Goal: Task Accomplishment & Management: Use online tool/utility

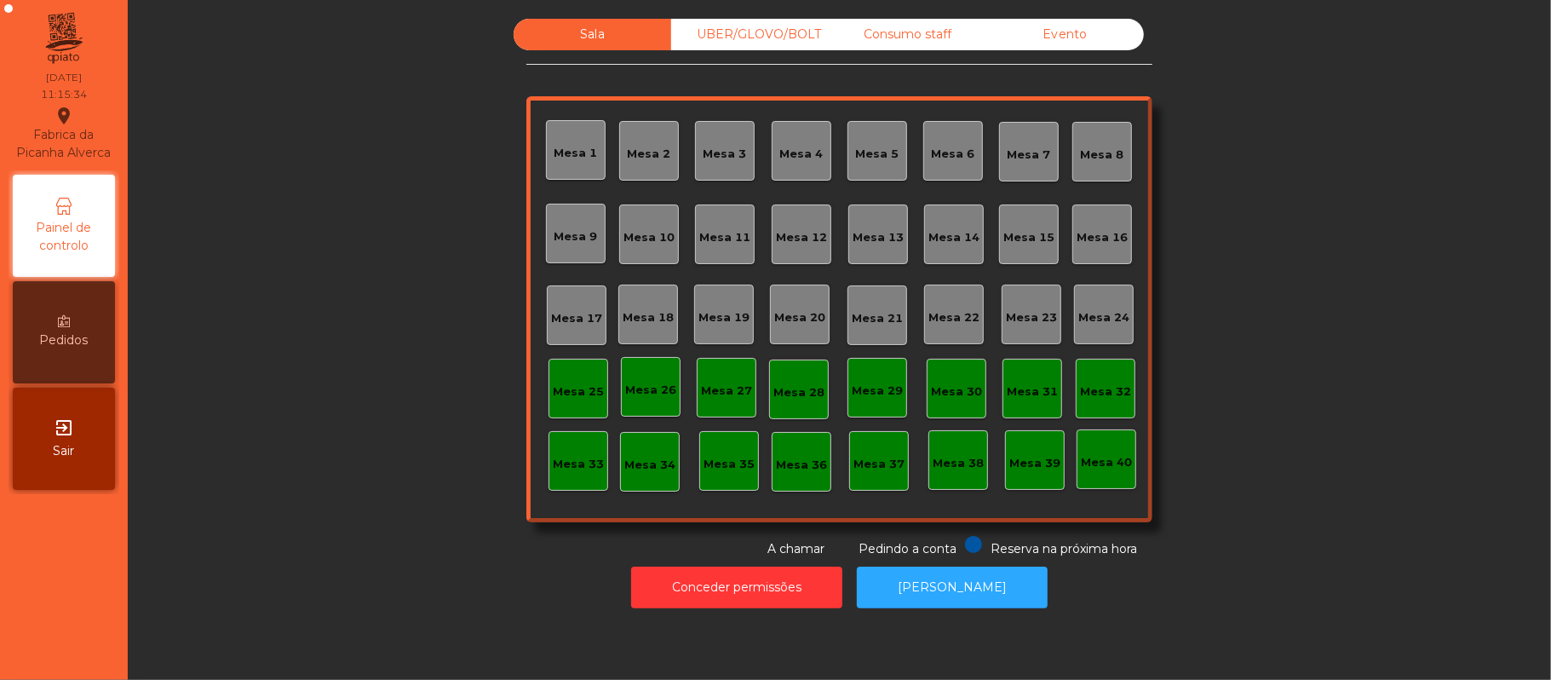
click at [924, 41] on div "Consumo staff" at bounding box center [908, 35] width 158 height 32
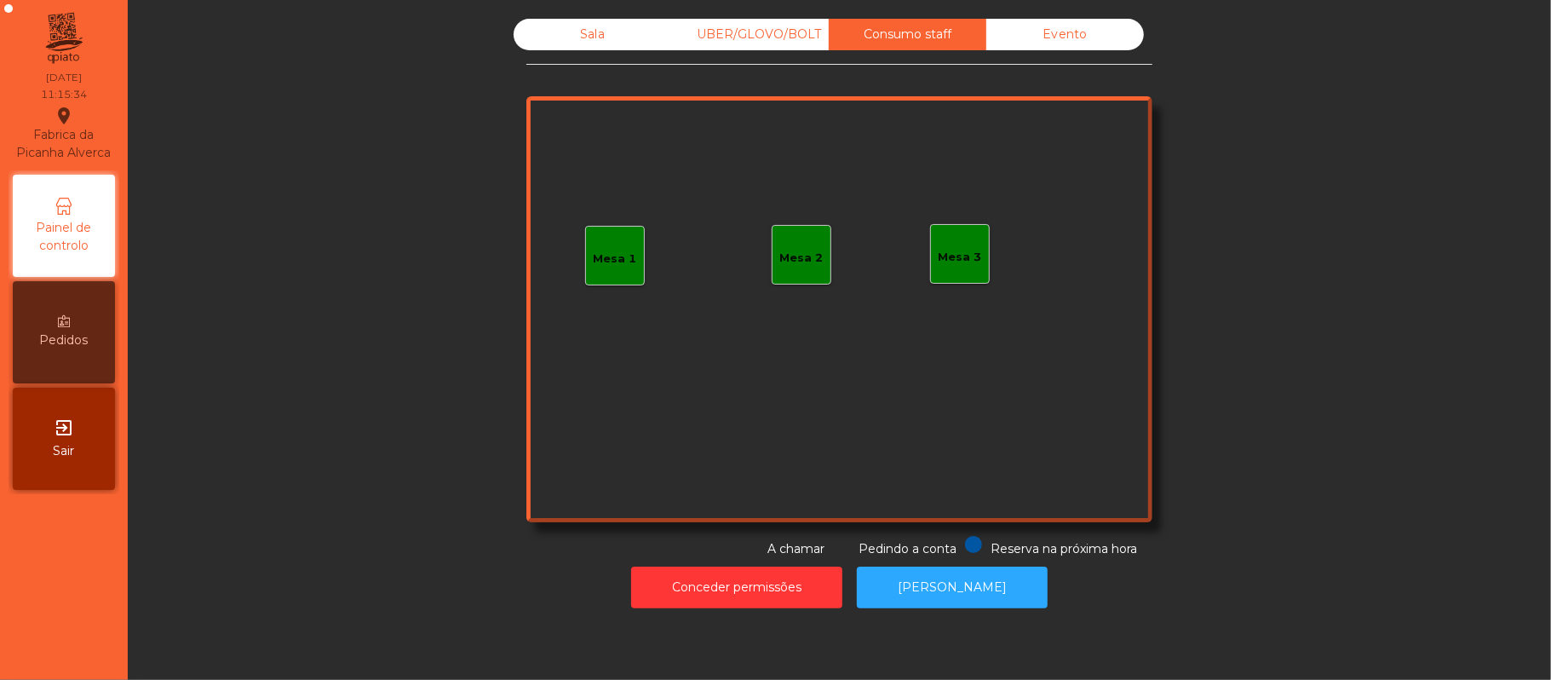
click at [587, 273] on div "Mesa 1" at bounding box center [615, 256] width 60 height 60
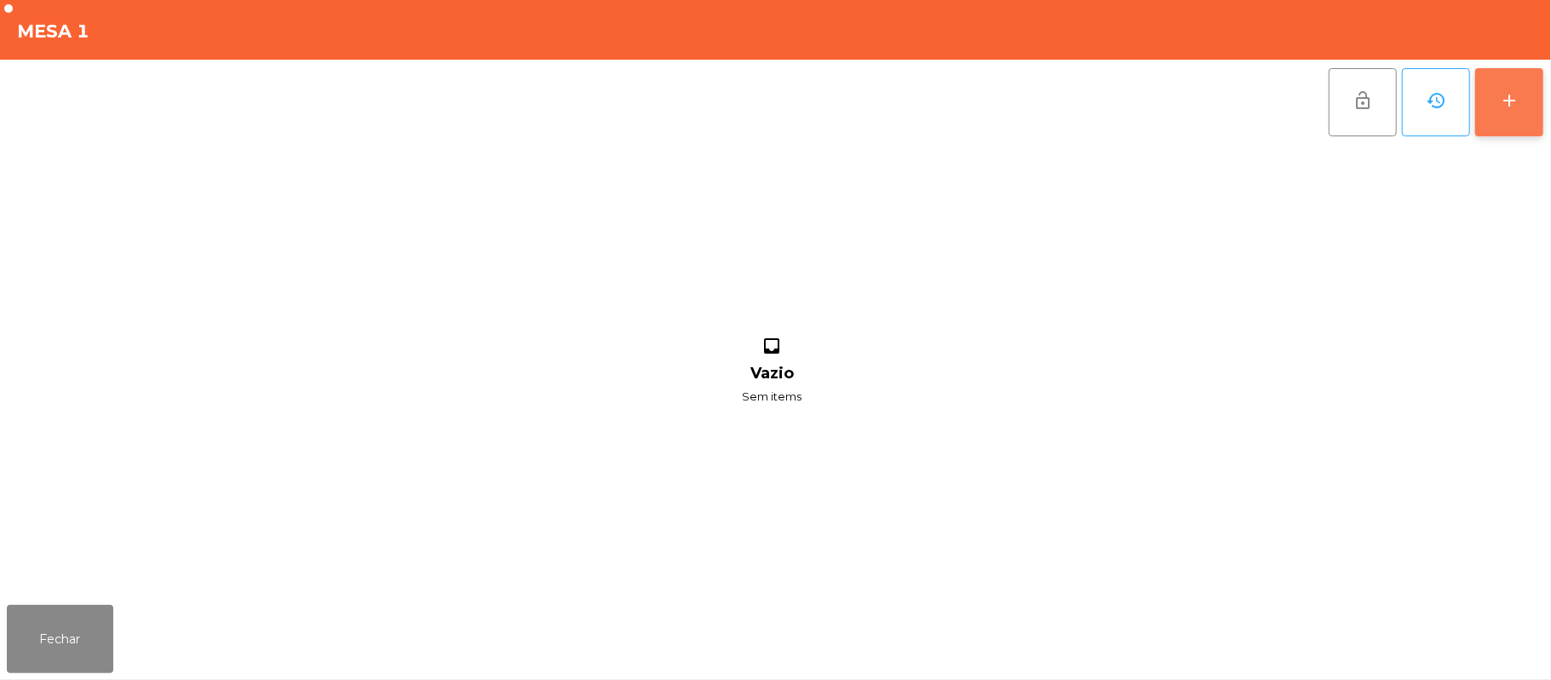
click at [1506, 111] on button "add" at bounding box center [1510, 102] width 68 height 68
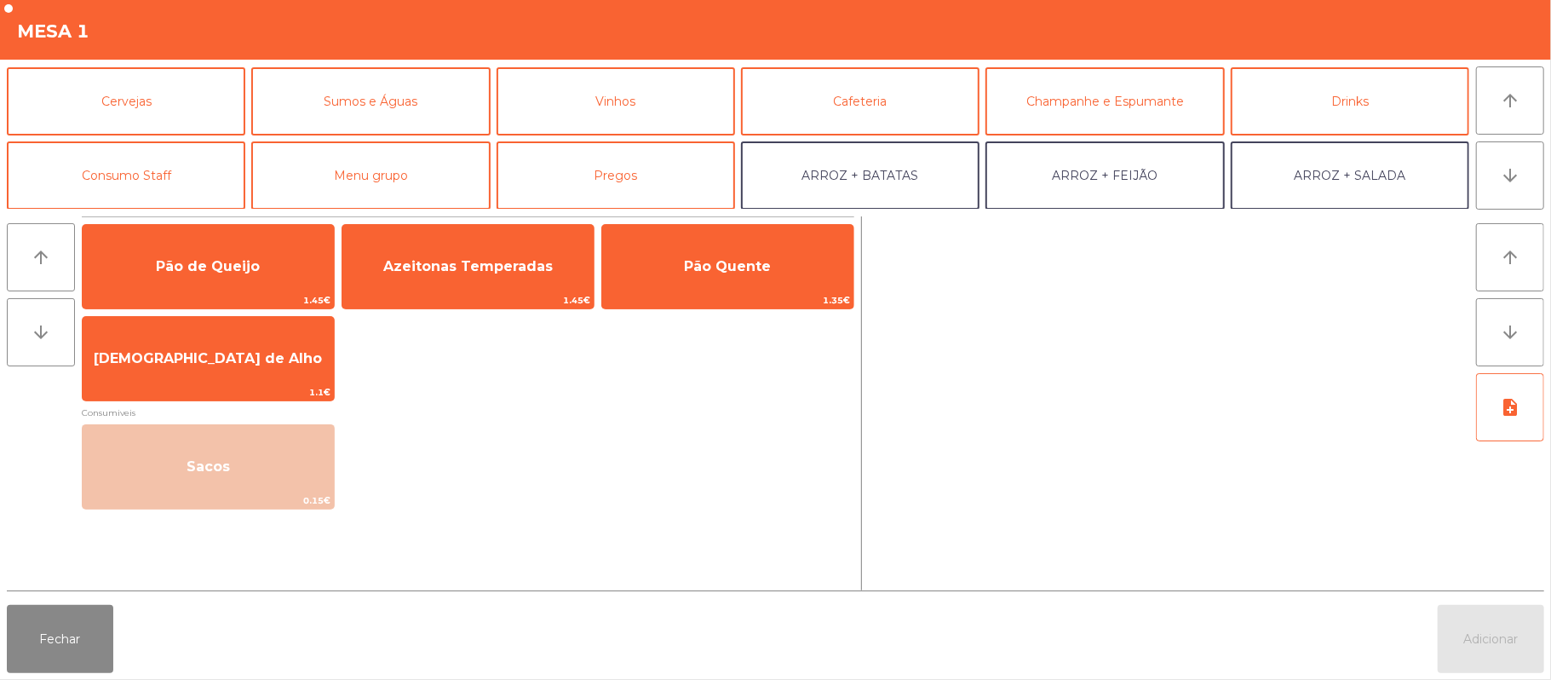
scroll to position [82, 0]
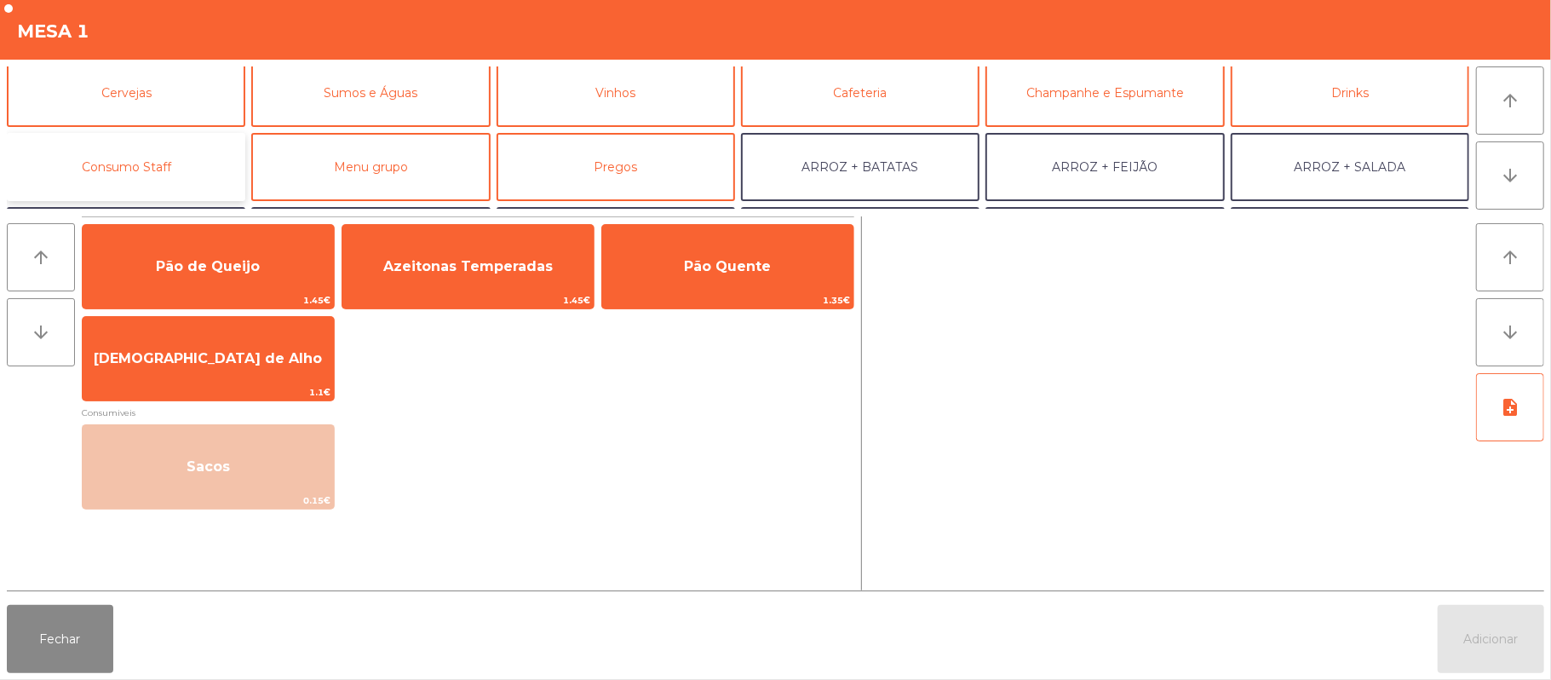
click at [211, 160] on button "Consumo Staff" at bounding box center [126, 167] width 239 height 68
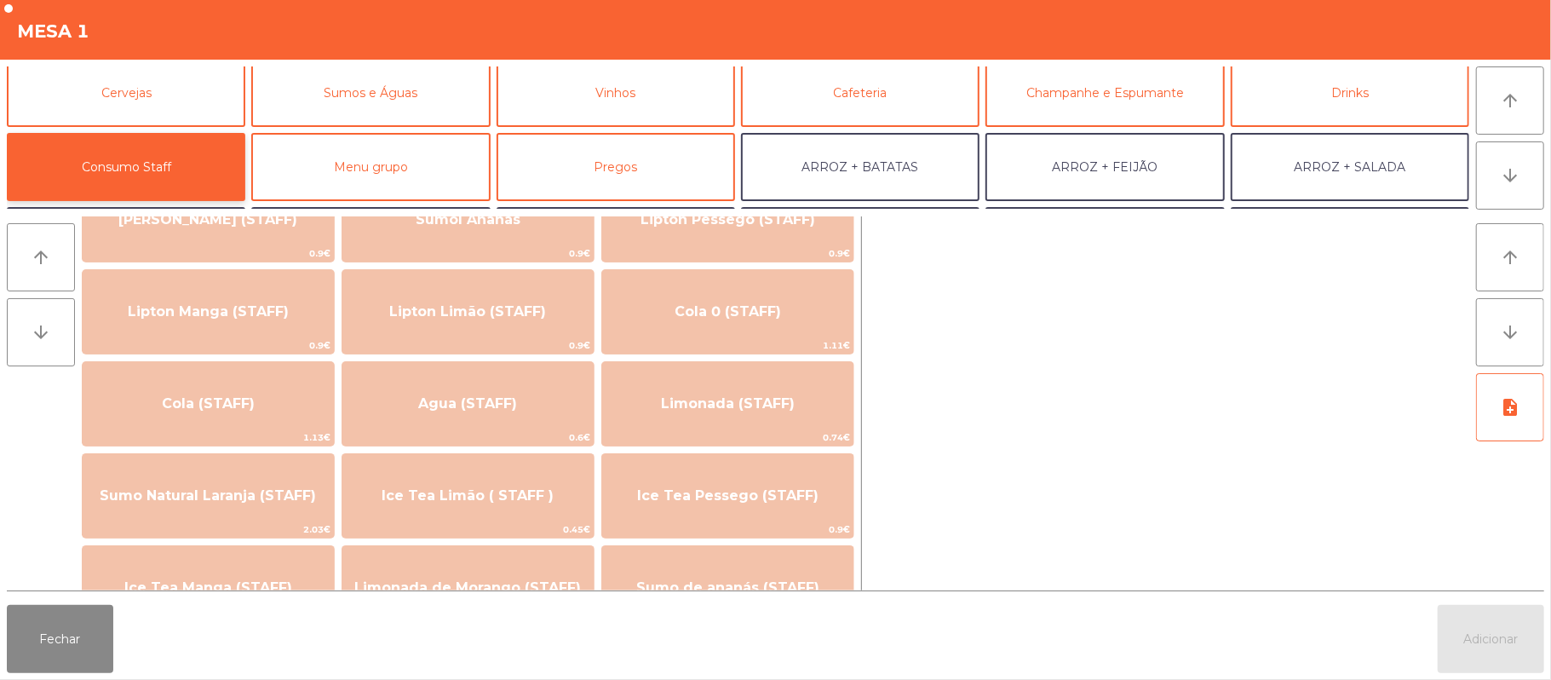
scroll to position [310, 0]
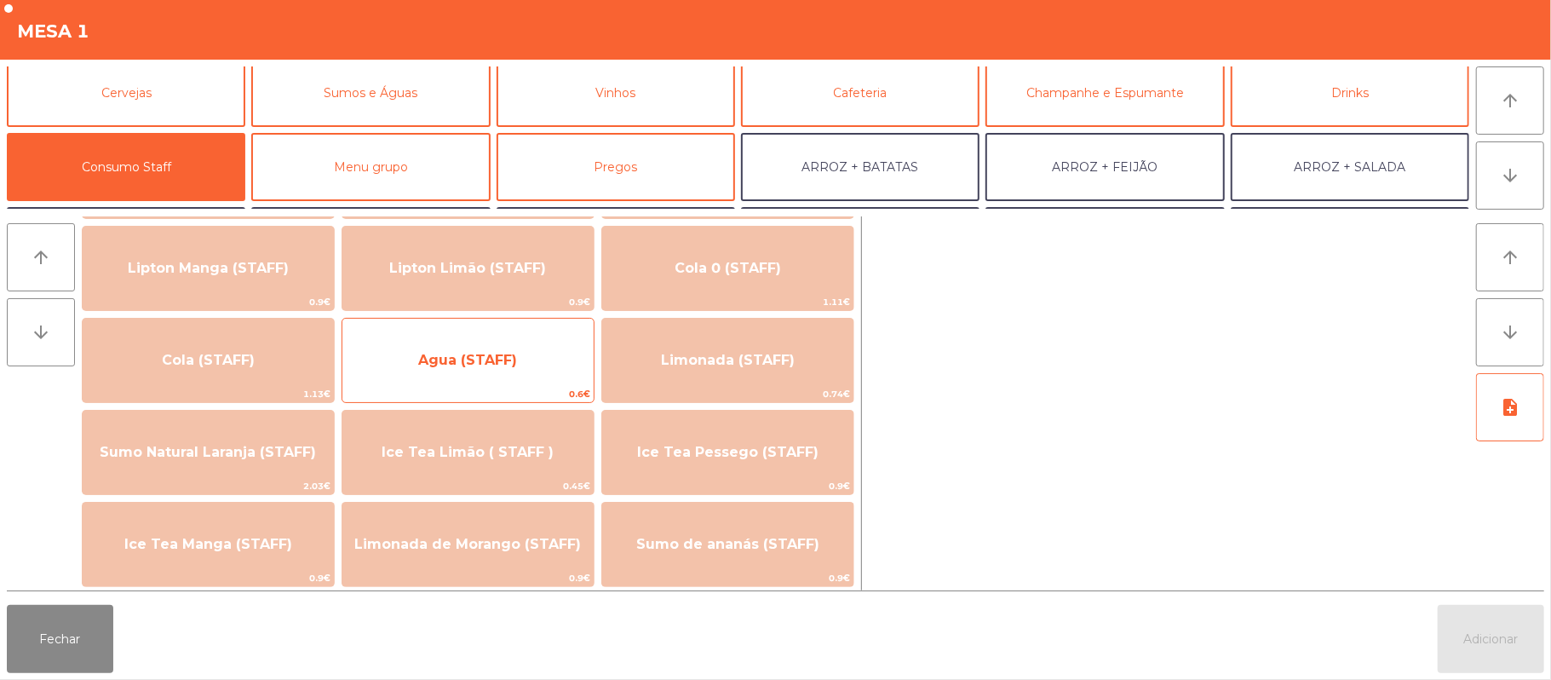
click at [509, 371] on span "Agua (STAFF)" at bounding box center [467, 360] width 251 height 46
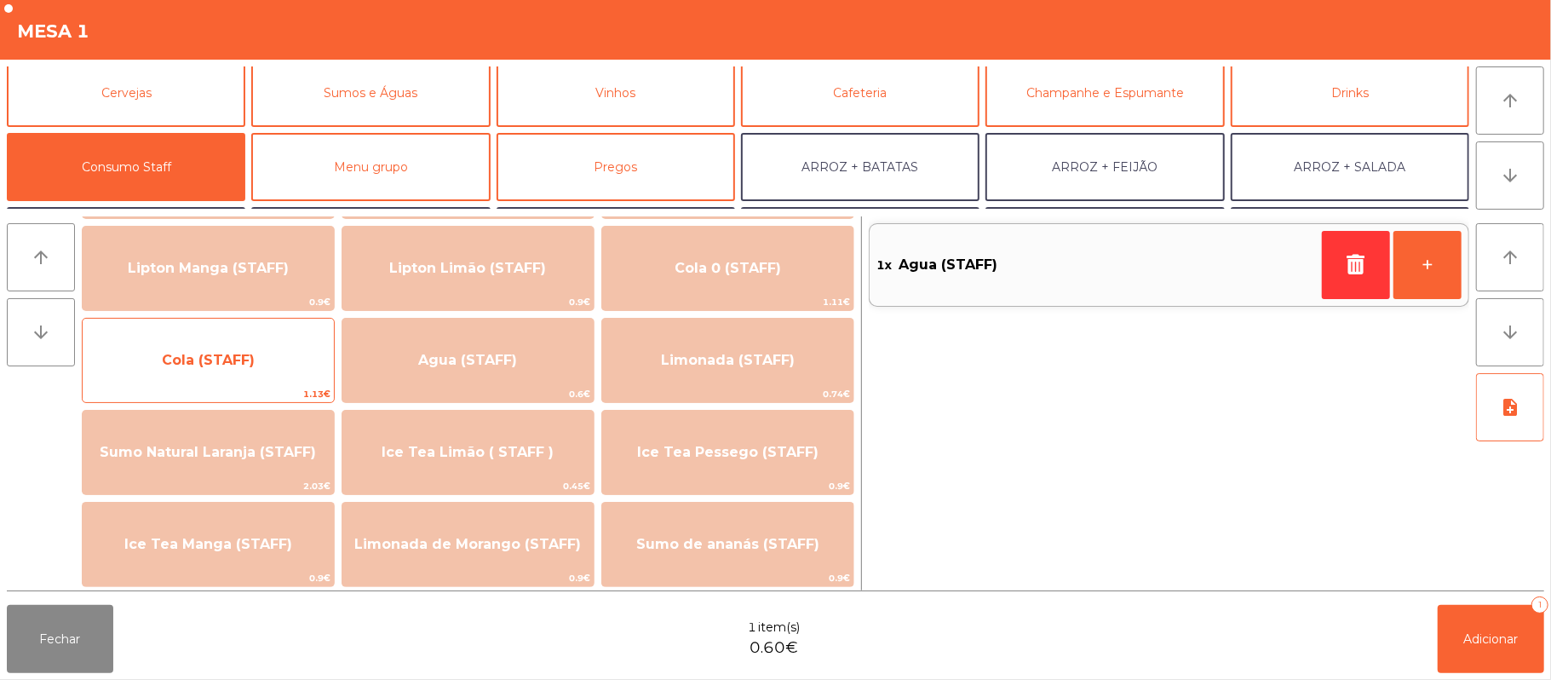
click at [295, 345] on span "Cola (STAFF)" at bounding box center [208, 360] width 251 height 46
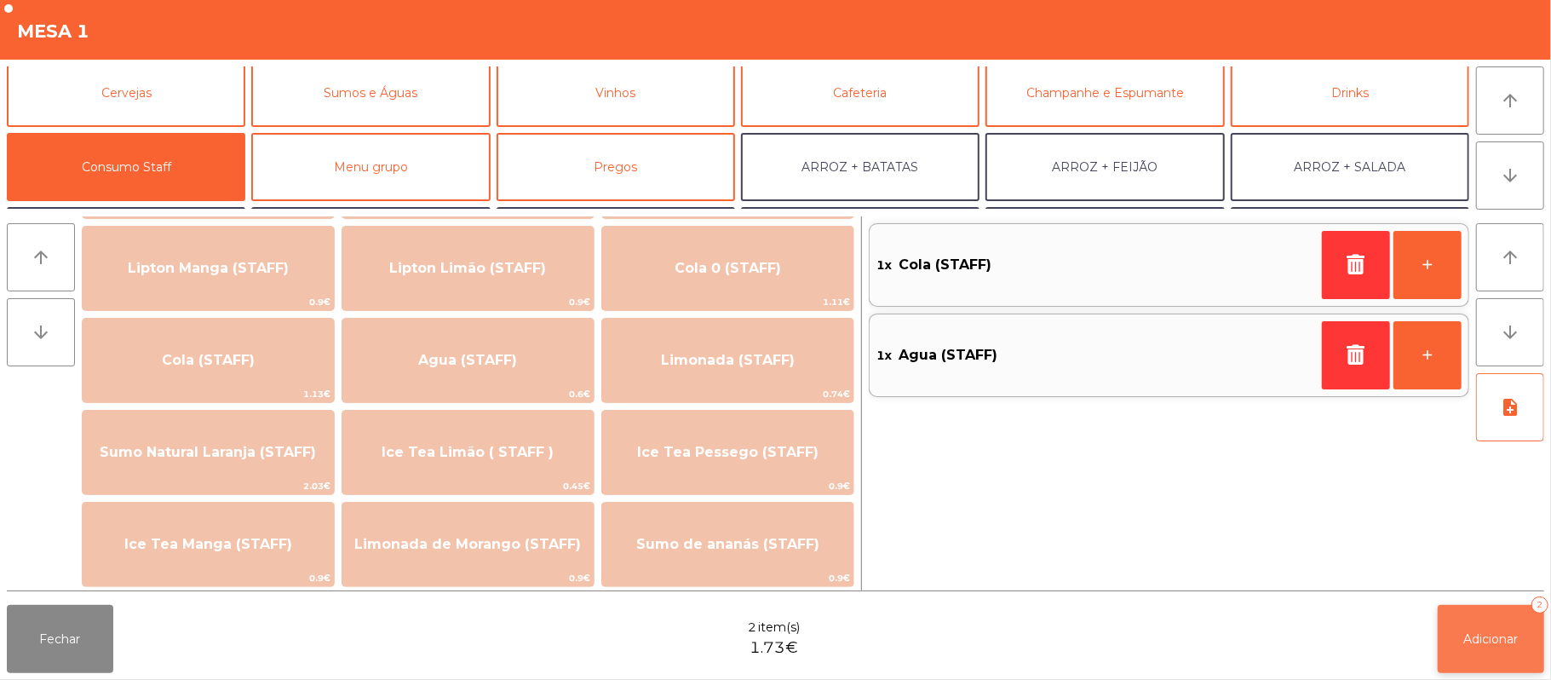
click at [1489, 654] on button "Adicionar 2" at bounding box center [1491, 639] width 106 height 68
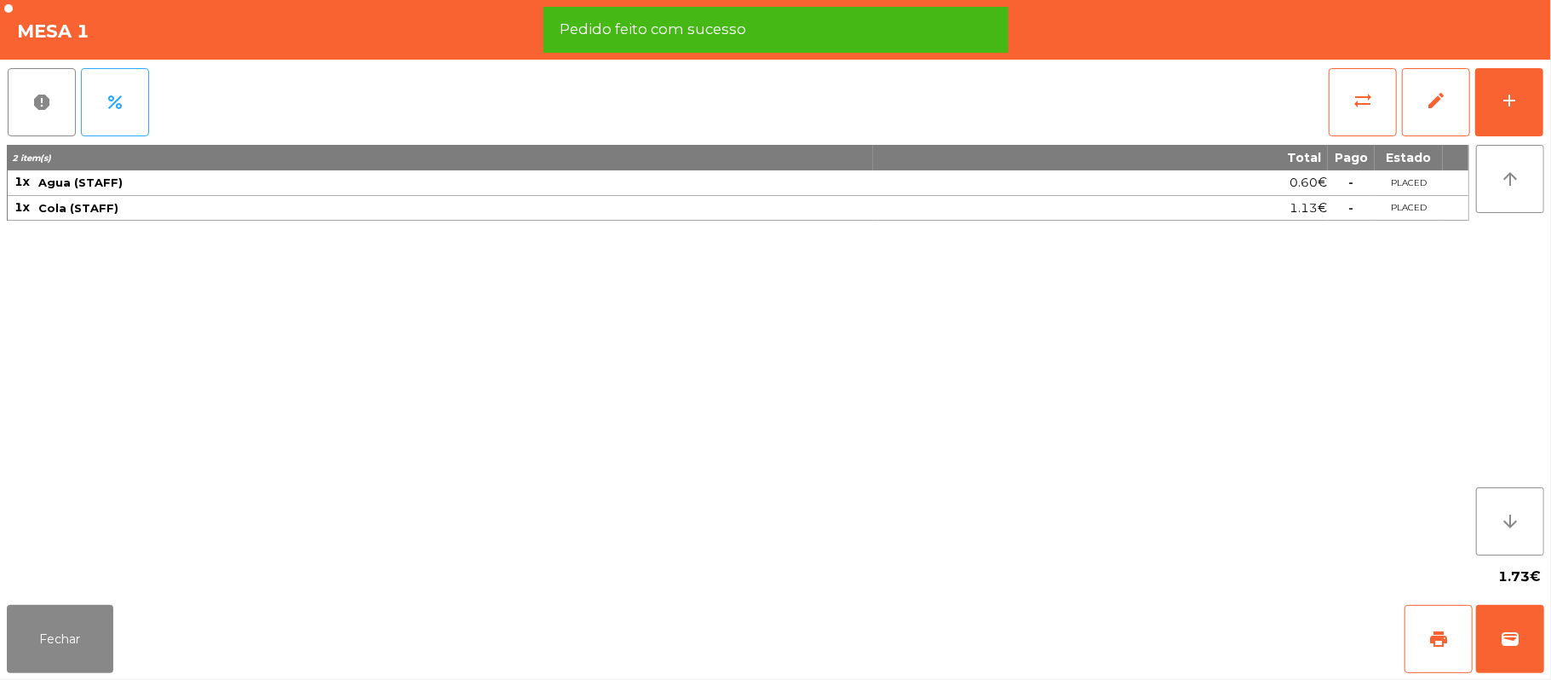
click at [353, 475] on div "2 item(s) Total Pago Estado 1x Agua (STAFF) 0.60€ - PLACED 1x Cola (STAFF) 1.13…" at bounding box center [738, 350] width 1463 height 411
click at [85, 637] on button "Fechar" at bounding box center [60, 639] width 106 height 68
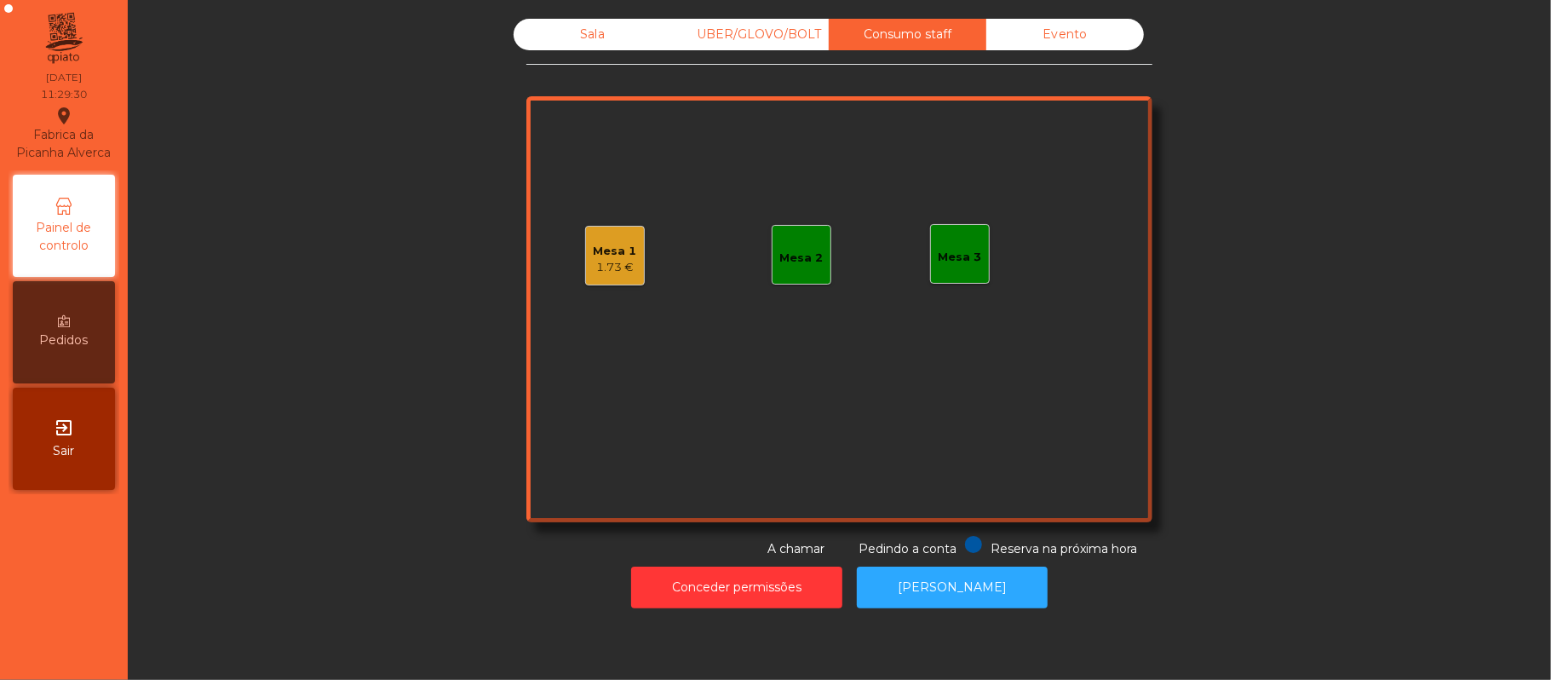
click at [772, 34] on div "UBER/GLOVO/BOLT" at bounding box center [750, 35] width 158 height 32
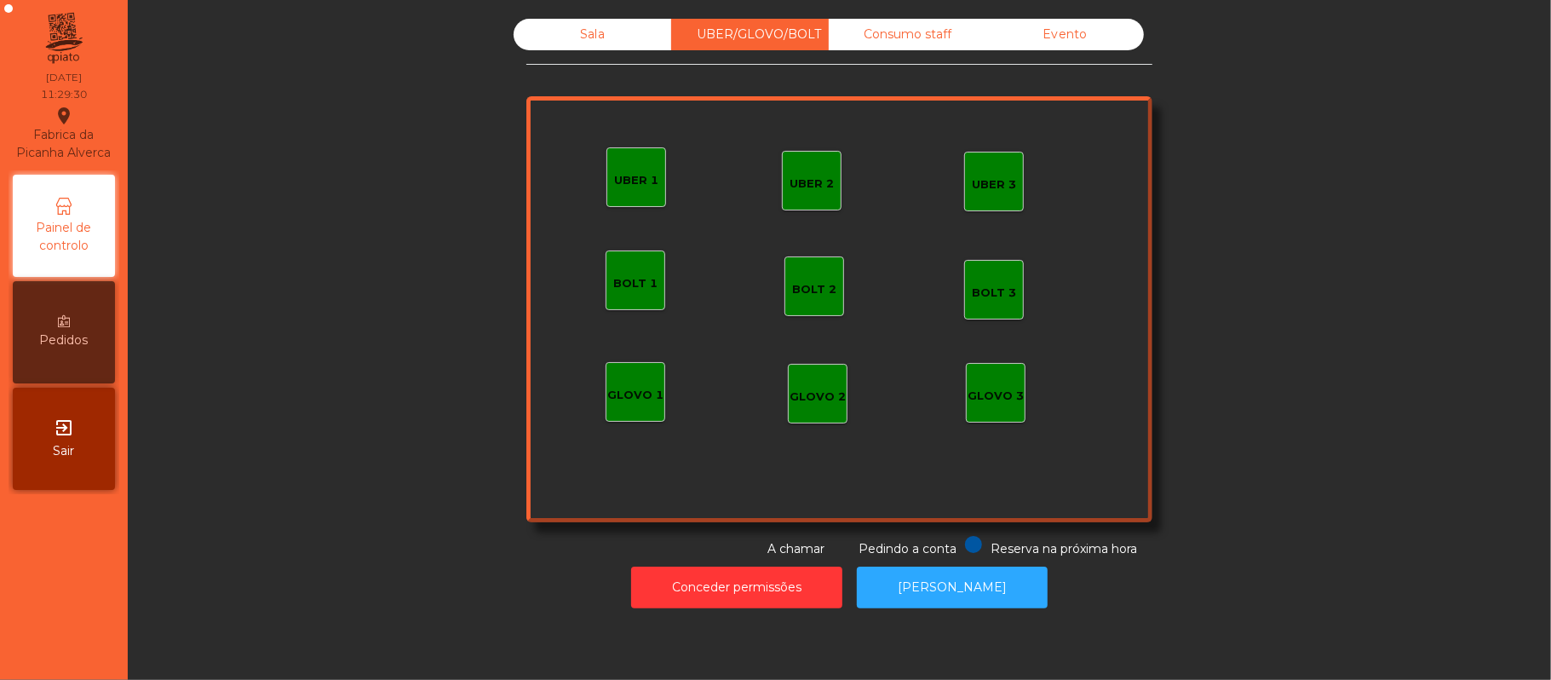
click at [625, 45] on div "Sala" at bounding box center [593, 35] width 158 height 32
